Goal: Task Accomplishment & Management: Use online tool/utility

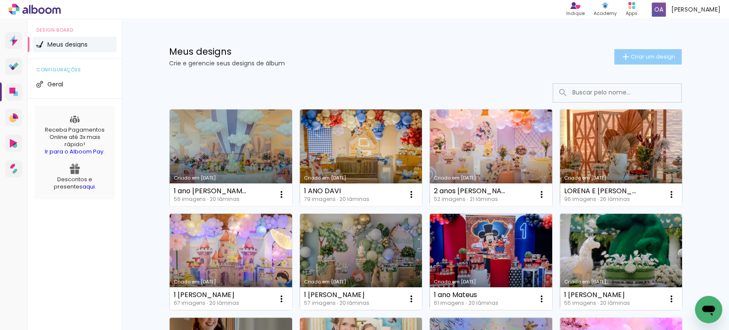
click at [621, 58] on iron-icon at bounding box center [626, 57] width 10 height 10
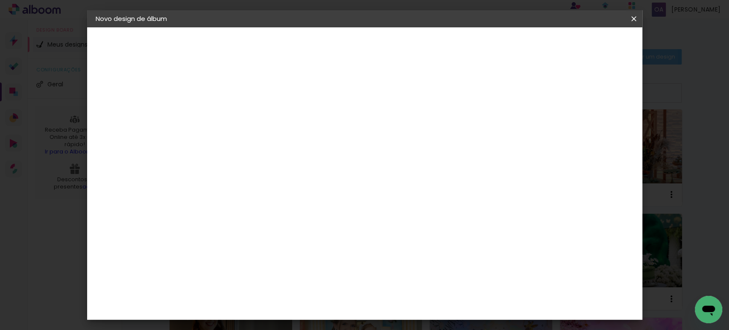
click at [235, 117] on input at bounding box center [235, 114] width 0 height 13
type input "acomp EDENIA"
type paper-input "acomp EDENIA"
click at [0, 0] on slot "Avançar" at bounding box center [0, 0] width 0 height 0
drag, startPoint x: 643, startPoint y: 120, endPoint x: 643, endPoint y: 151, distance: 30.8
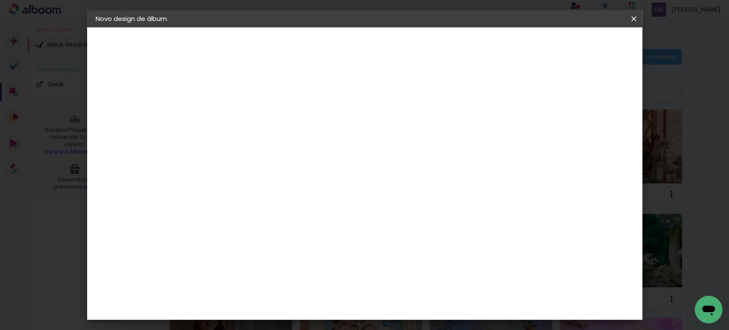
click at [643, 149] on body "link( href="../../bower_components/polymer/polymer.html" rel="import" ) picture…" at bounding box center [364, 165] width 729 height 330
click at [0, 0] on slot "Avançar" at bounding box center [0, 0] width 0 height 0
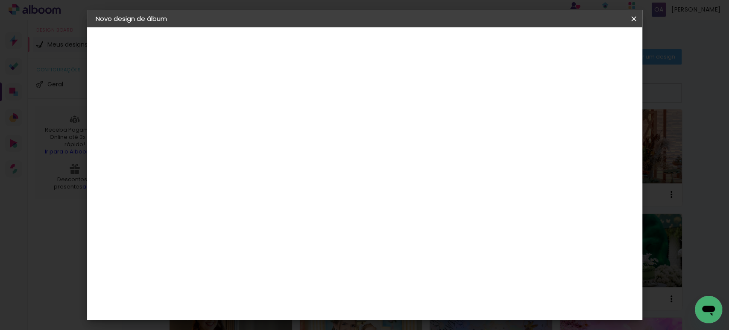
click at [293, 225] on span "20 × 20" at bounding box center [273, 236] width 40 height 23
click at [375, 50] on paper-button "Avançar" at bounding box center [354, 45] width 42 height 15
click at [505, 47] on span "Iniciar design" at bounding box center [485, 45] width 39 height 6
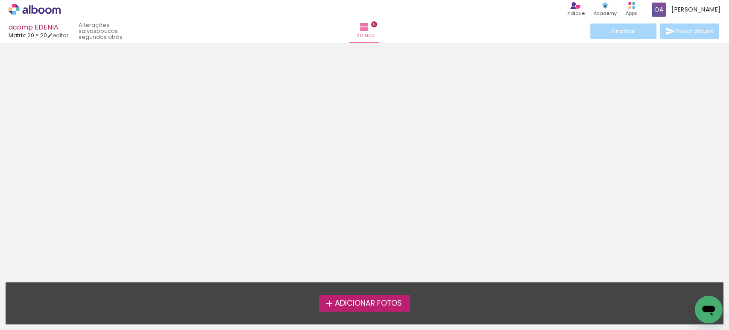
click at [348, 299] on span "Adicionar Fotos" at bounding box center [367, 303] width 67 height 8
click at [0, 0] on input "file" at bounding box center [0, 0] width 0 height 0
